Goal: Task Accomplishment & Management: Use online tool/utility

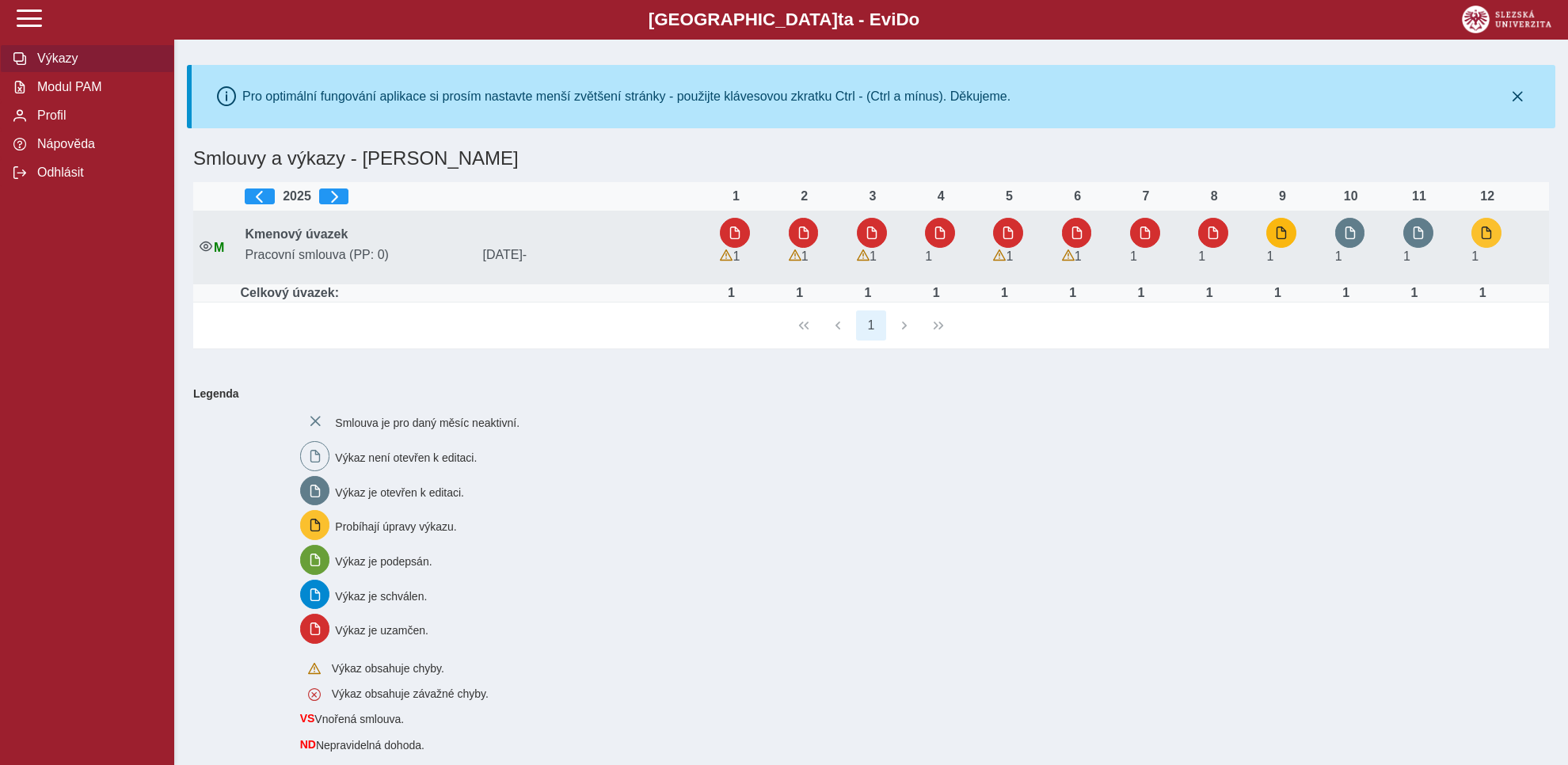
click at [1291, 229] on button "button" at bounding box center [1281, 233] width 30 height 30
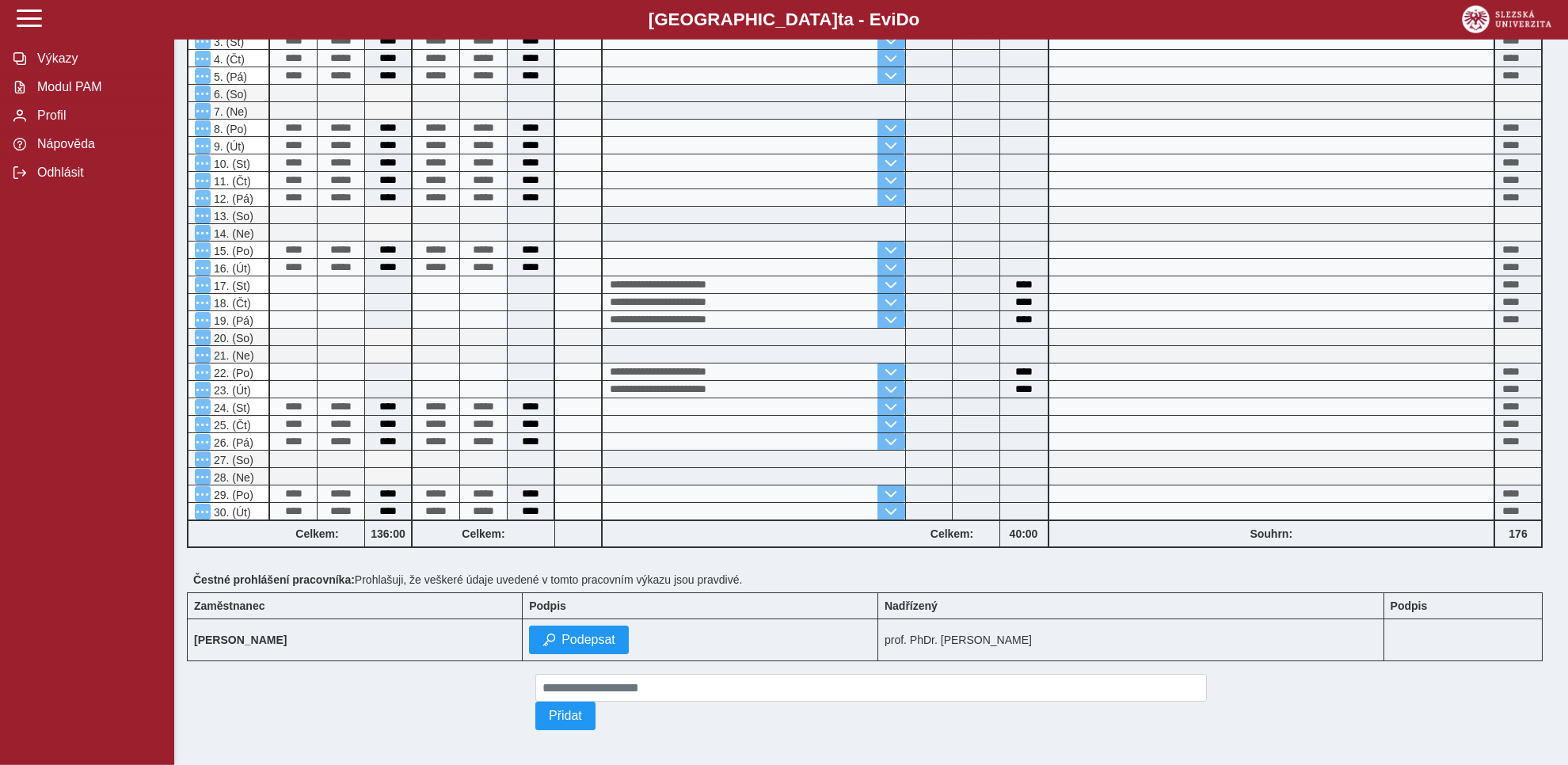
scroll to position [442, 0]
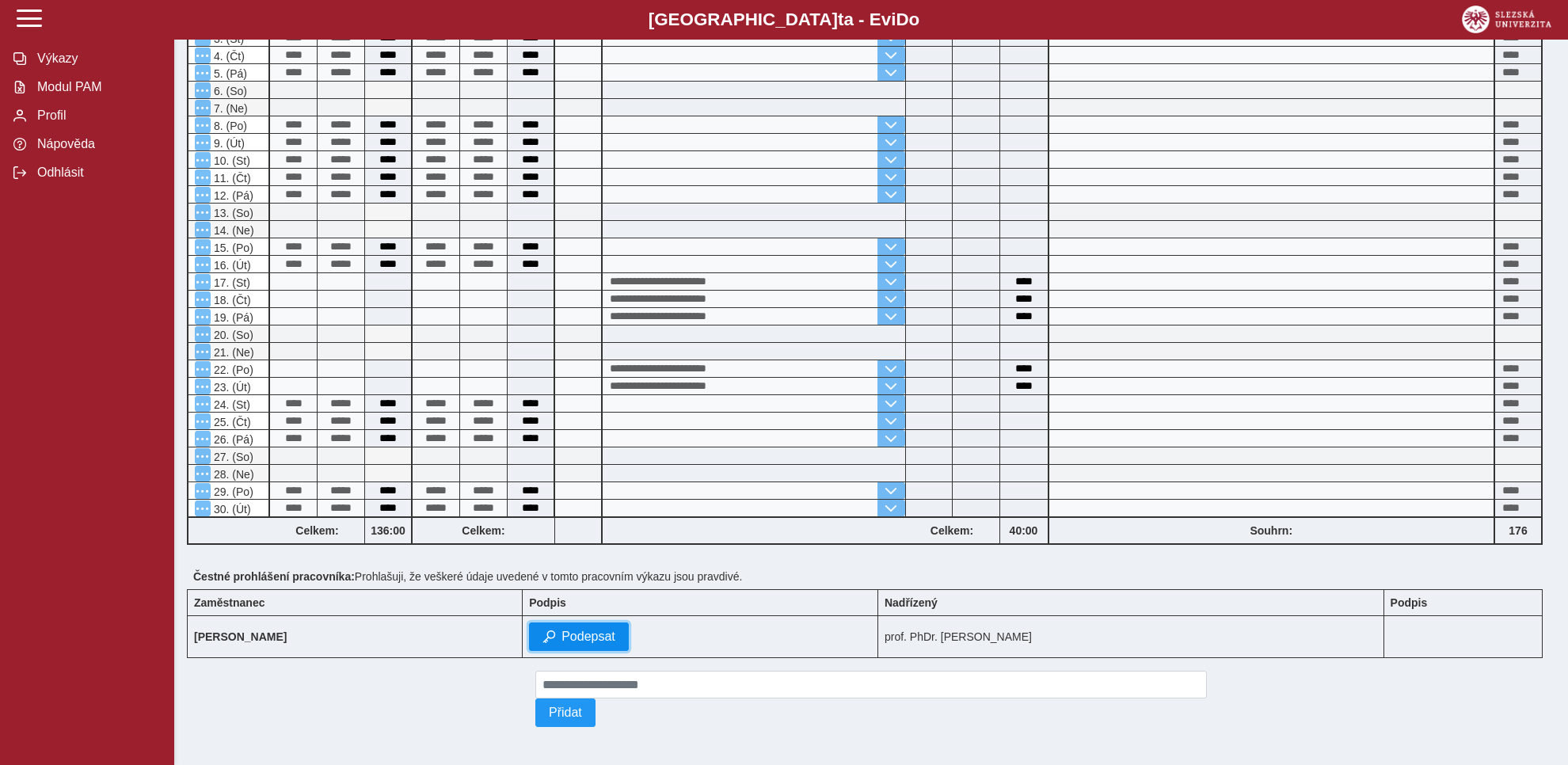
click at [589, 629] on span "Podepsat" at bounding box center [588, 636] width 54 height 15
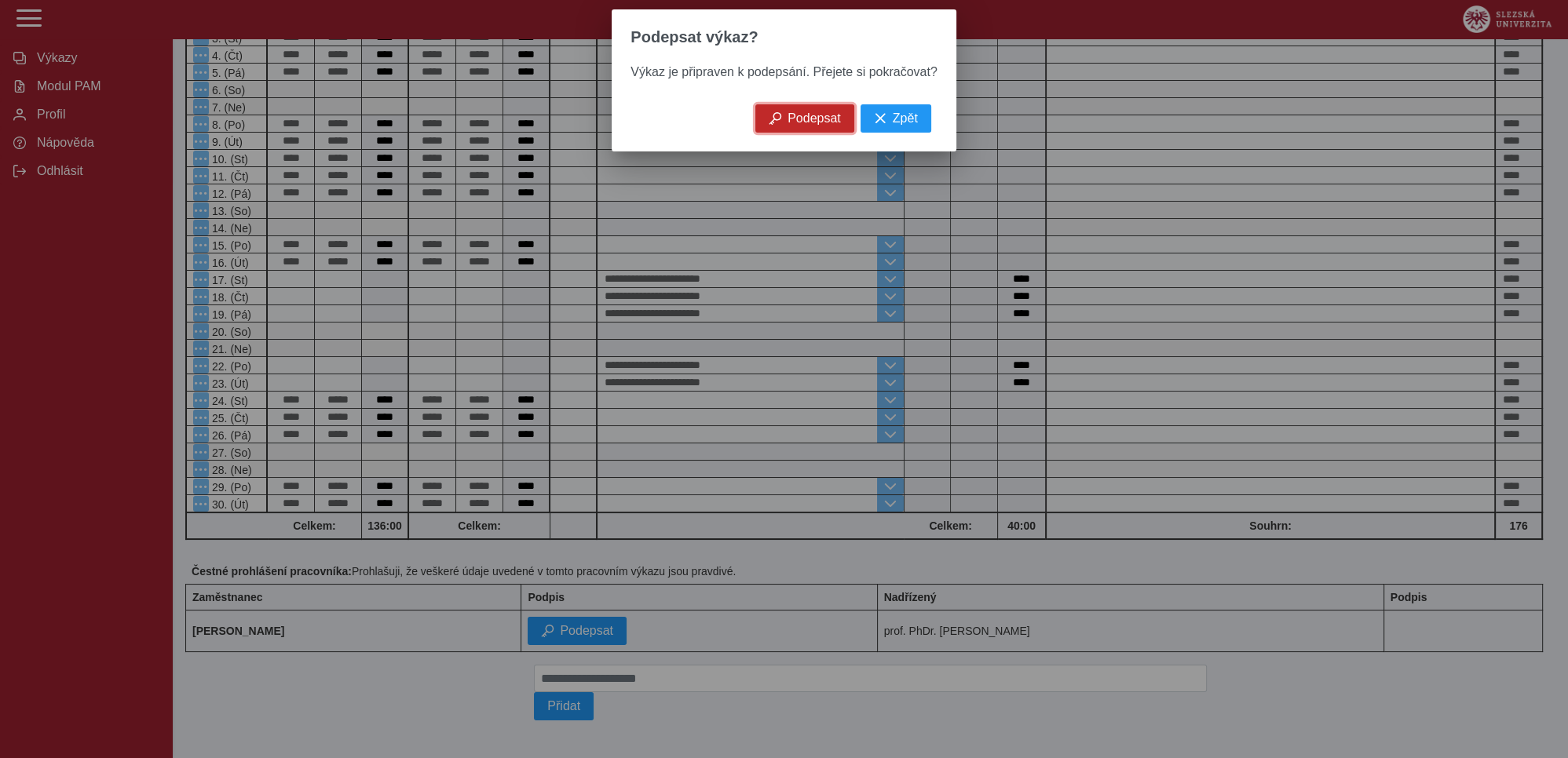
click at [803, 124] on span "Podepsat" at bounding box center [814, 119] width 54 height 15
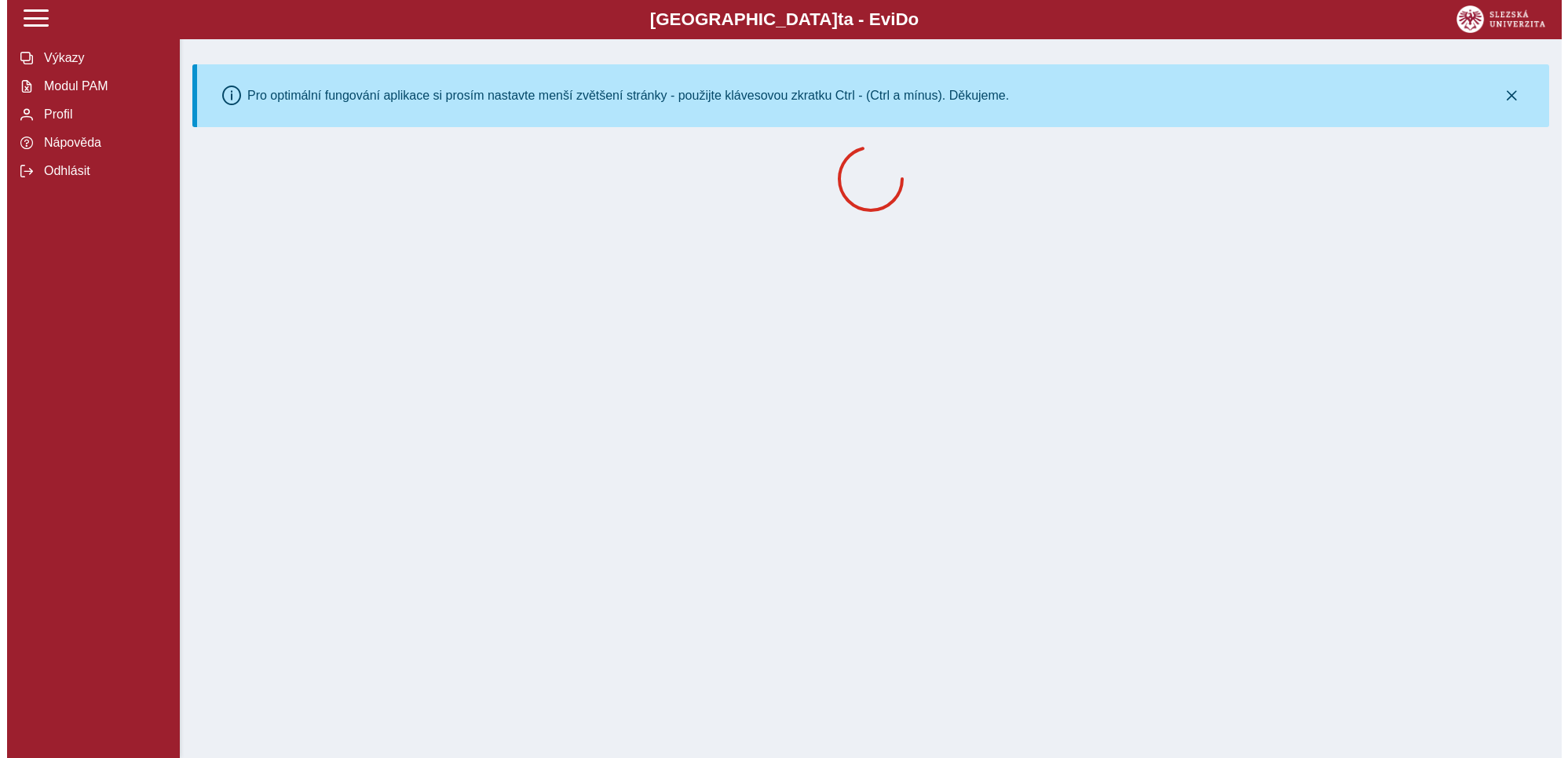
scroll to position [0, 0]
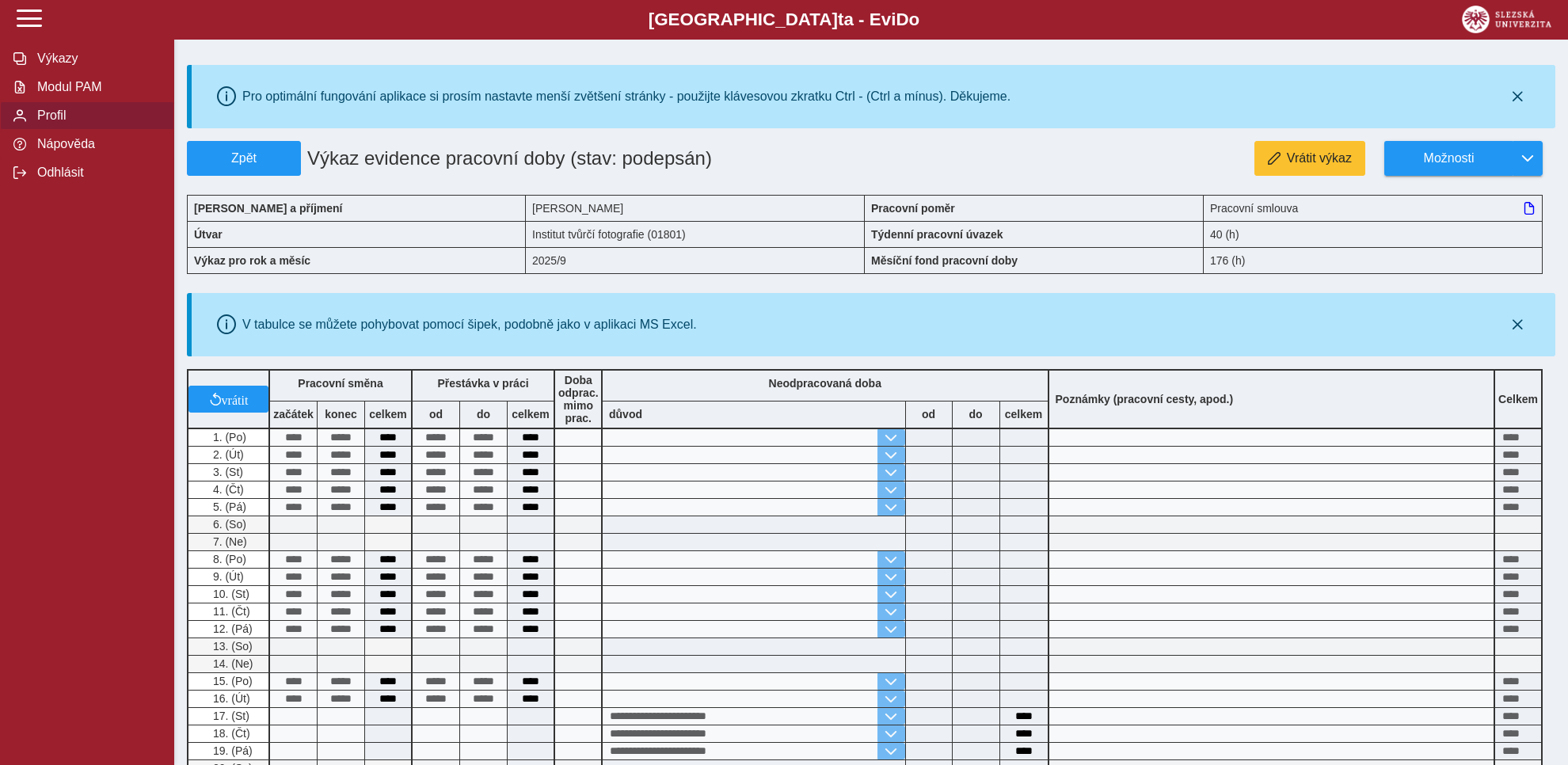
click at [57, 123] on span "Profil" at bounding box center [96, 115] width 129 height 15
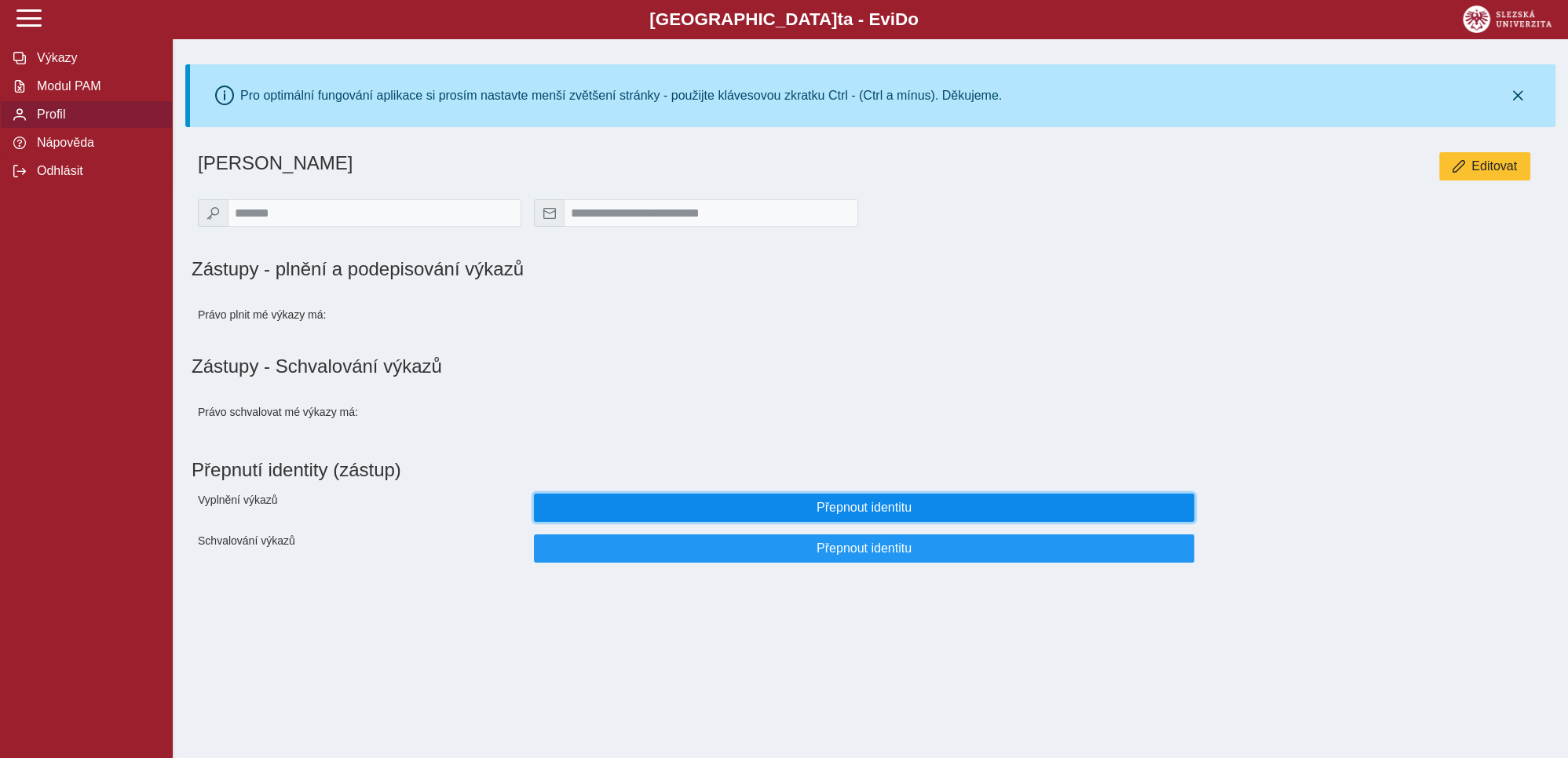
click at [834, 515] on span "Přepnout identitu" at bounding box center [863, 508] width 634 height 15
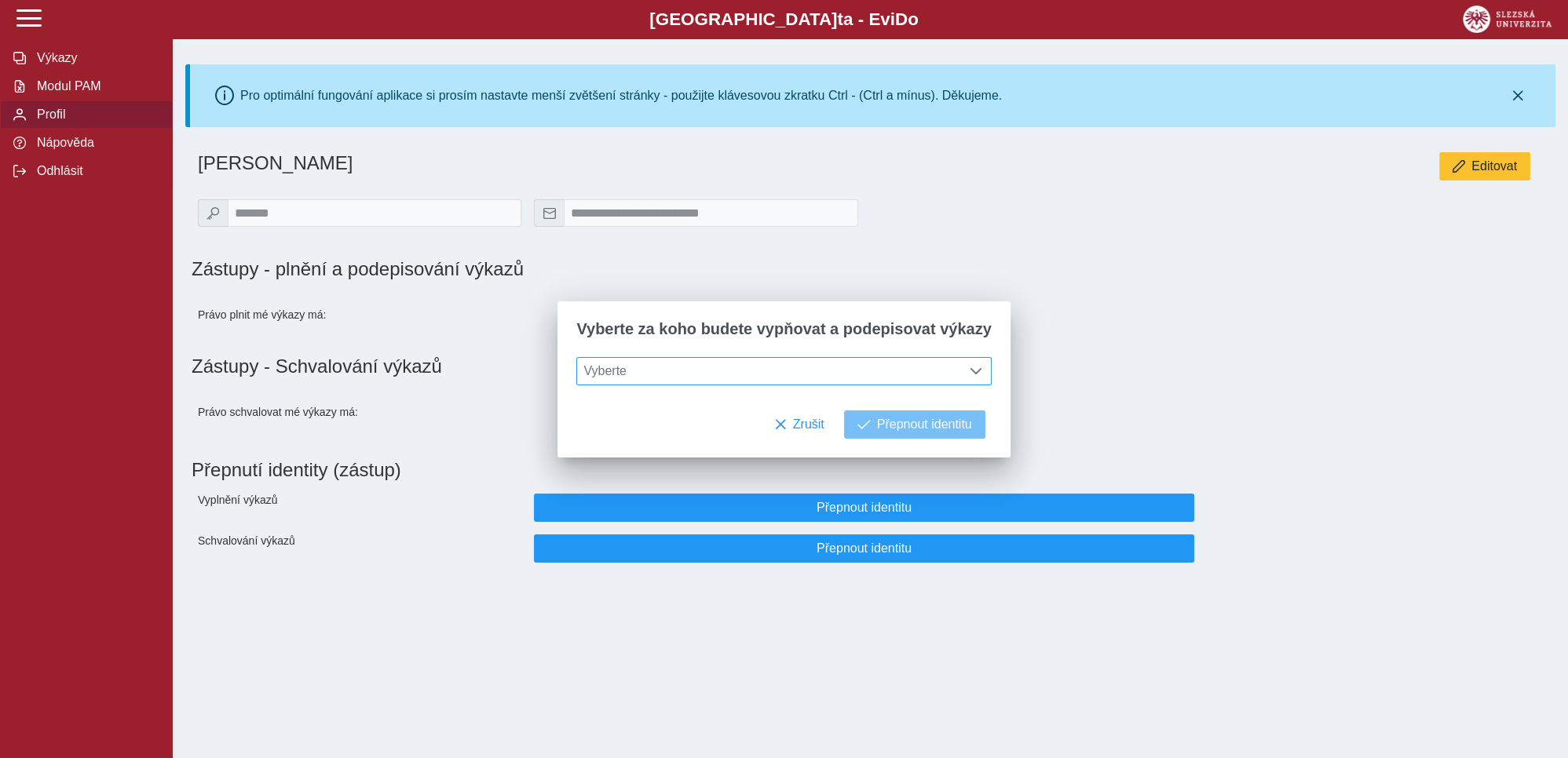
click at [969, 374] on span at bounding box center [975, 371] width 13 height 13
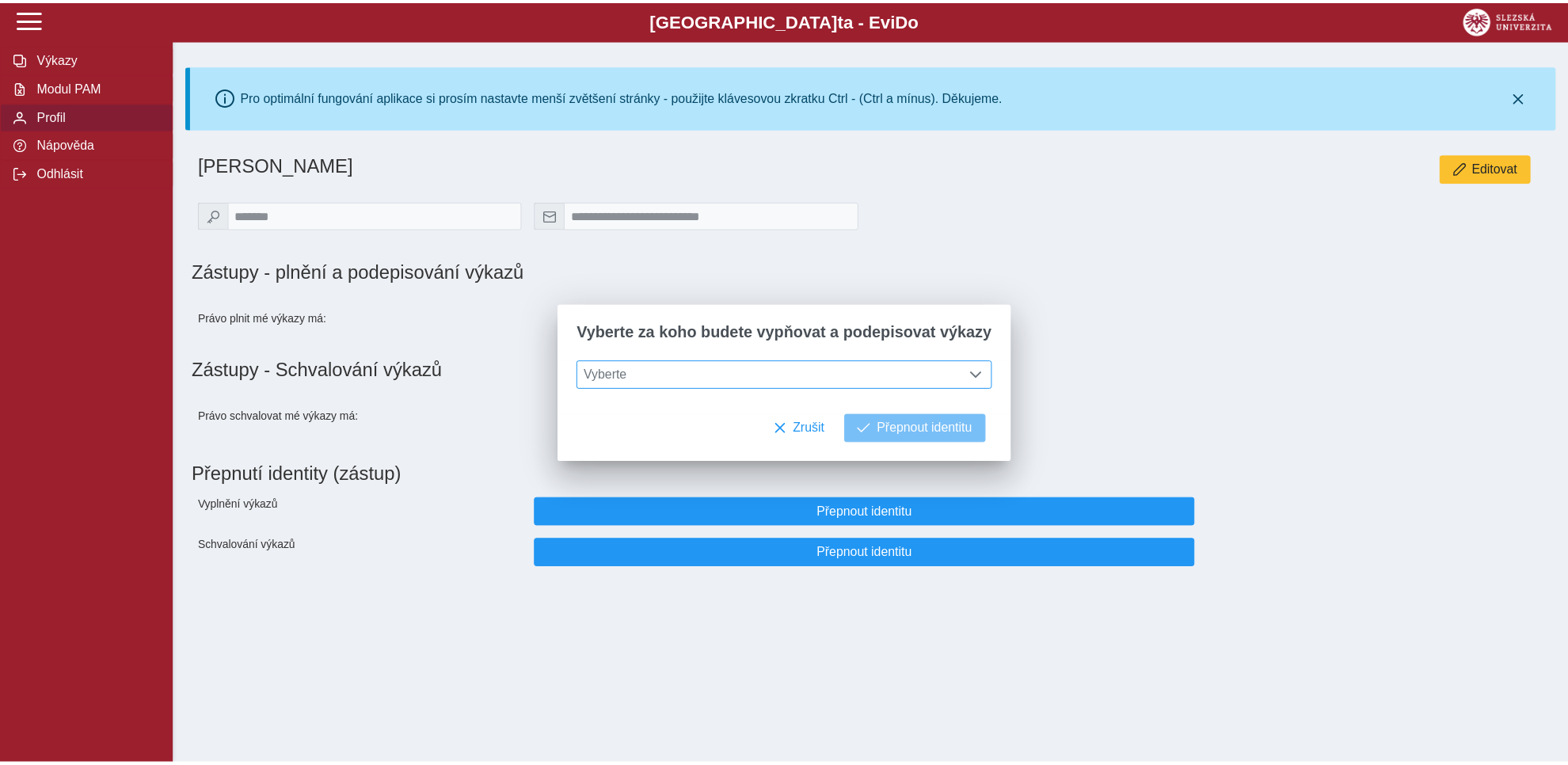
scroll to position [9, 64]
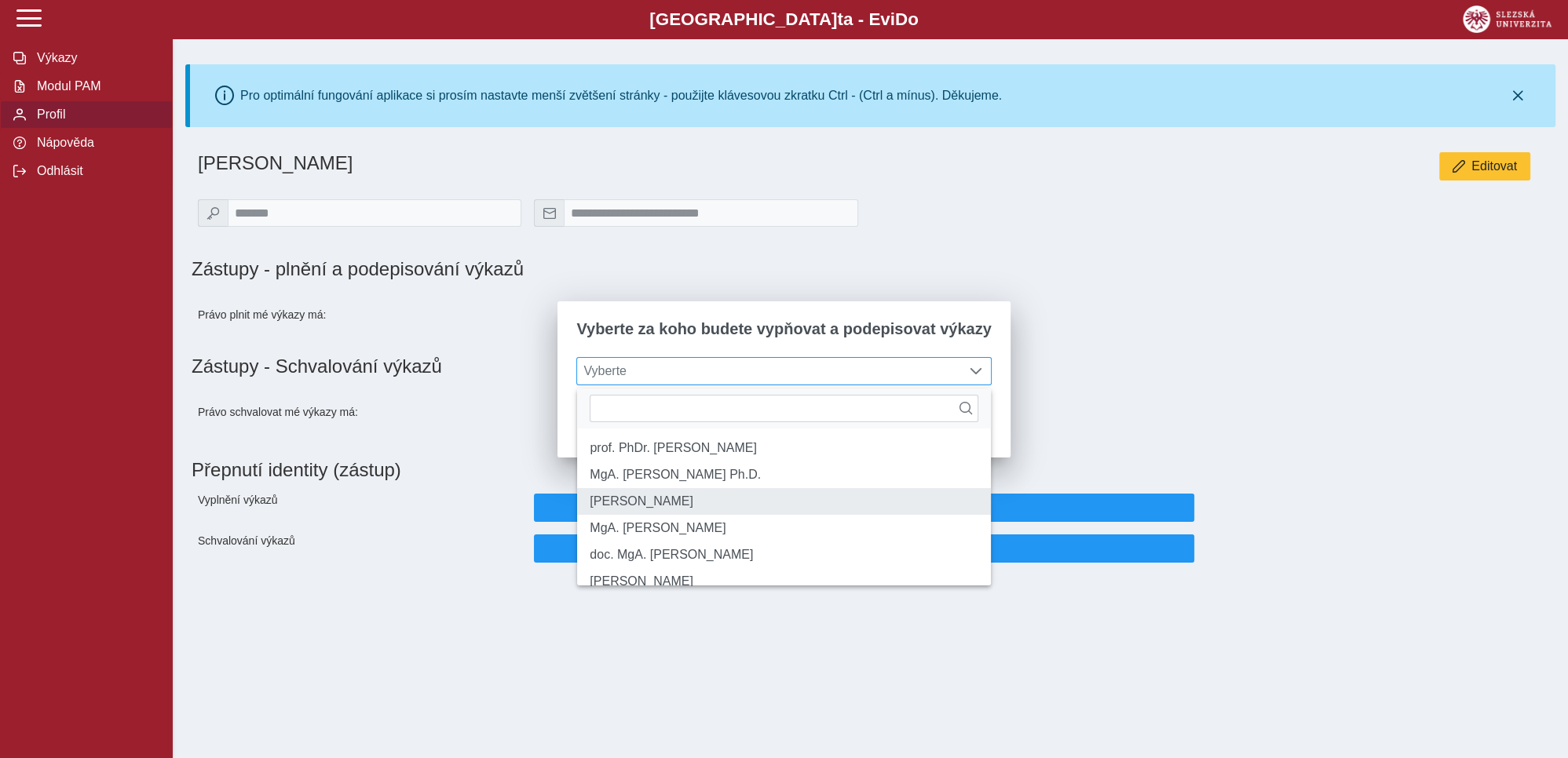
click at [639, 514] on li "[PERSON_NAME]" at bounding box center [784, 501] width 413 height 26
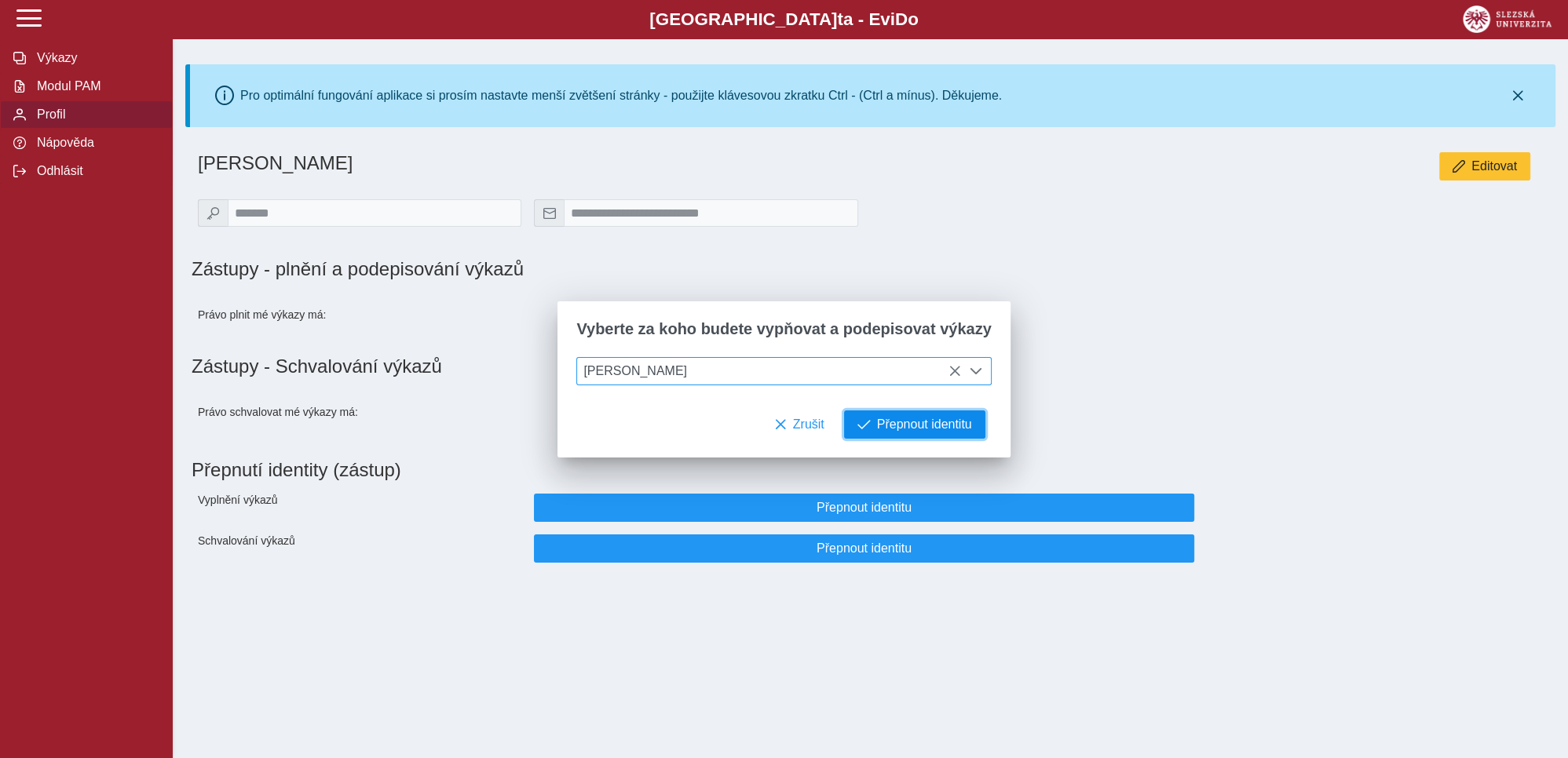
click at [911, 428] on span "Přepnout identitu" at bounding box center [925, 424] width 95 height 15
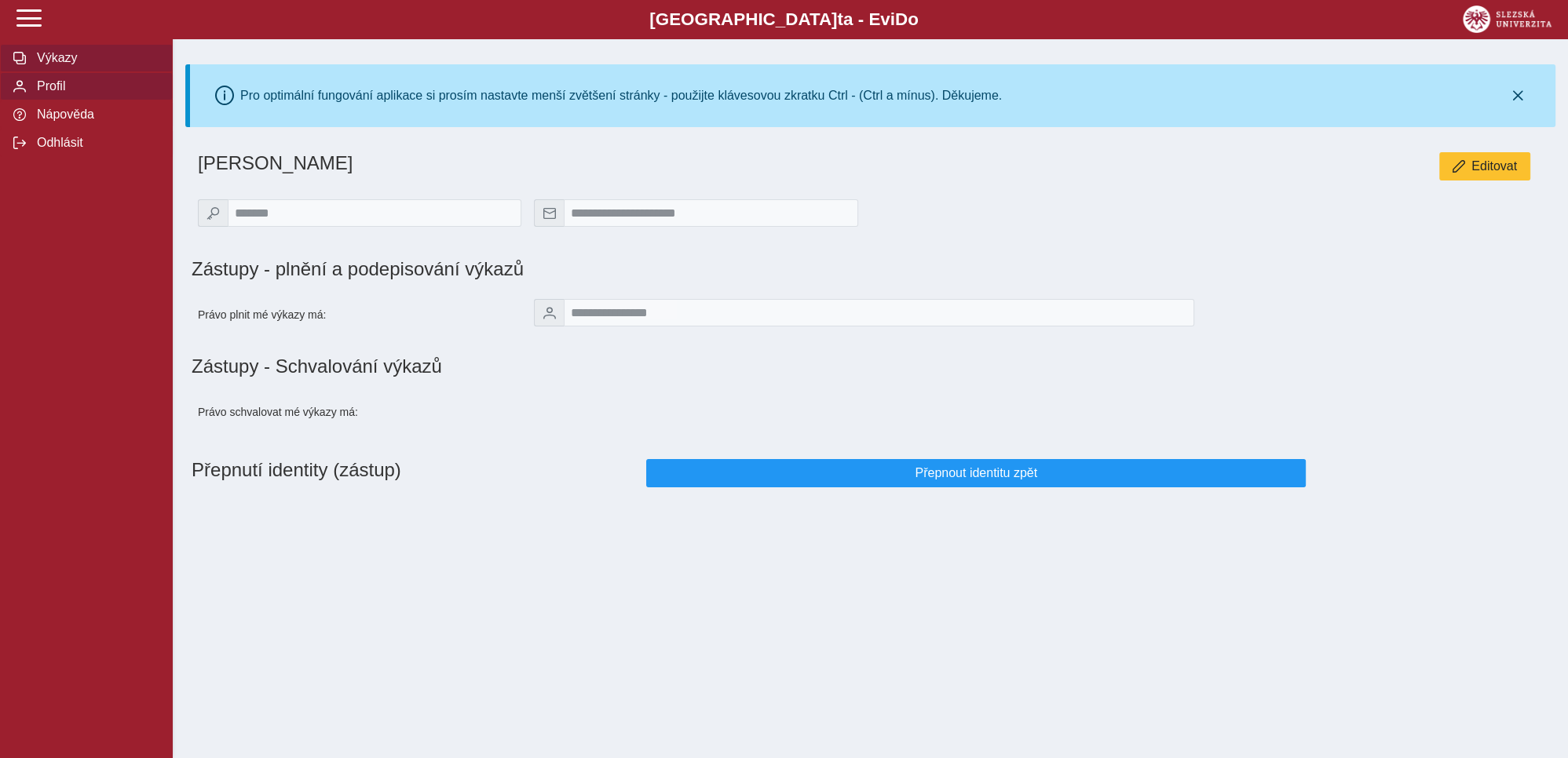
click at [52, 65] on span "Výkazy" at bounding box center [95, 57] width 128 height 15
